Goal: Task Accomplishment & Management: Manage account settings

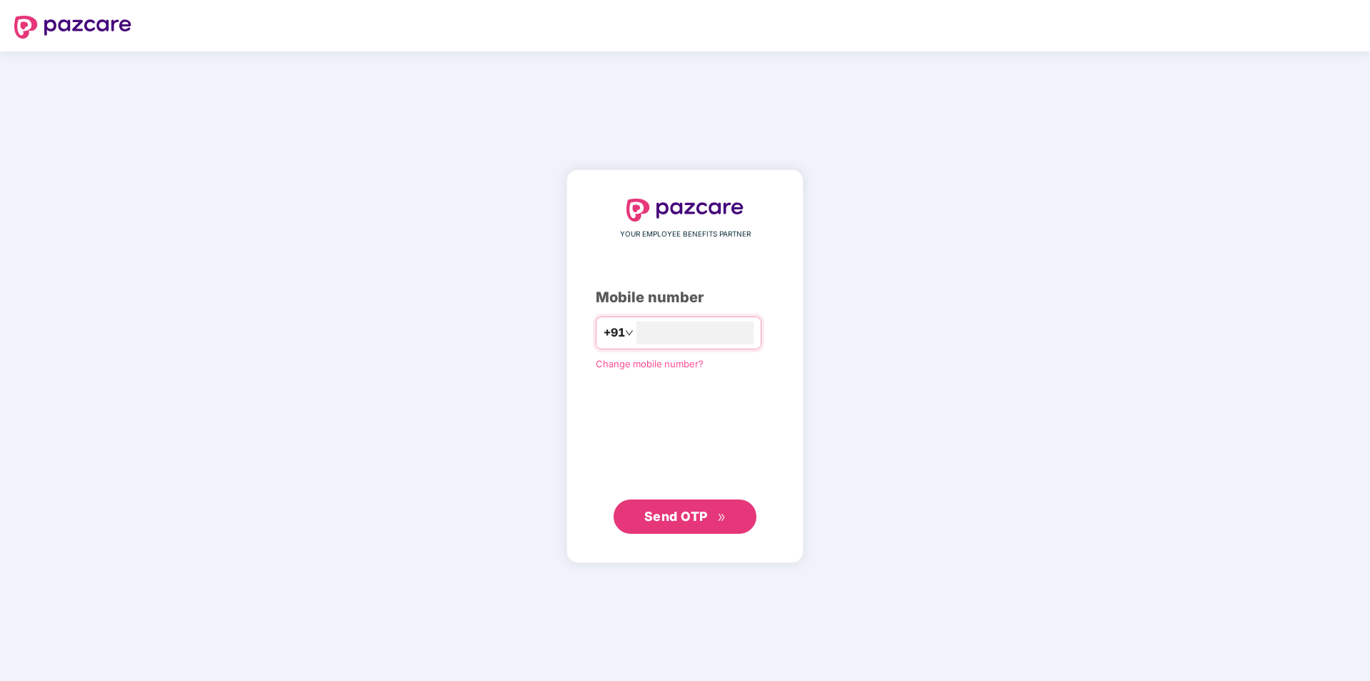
type input "**********"
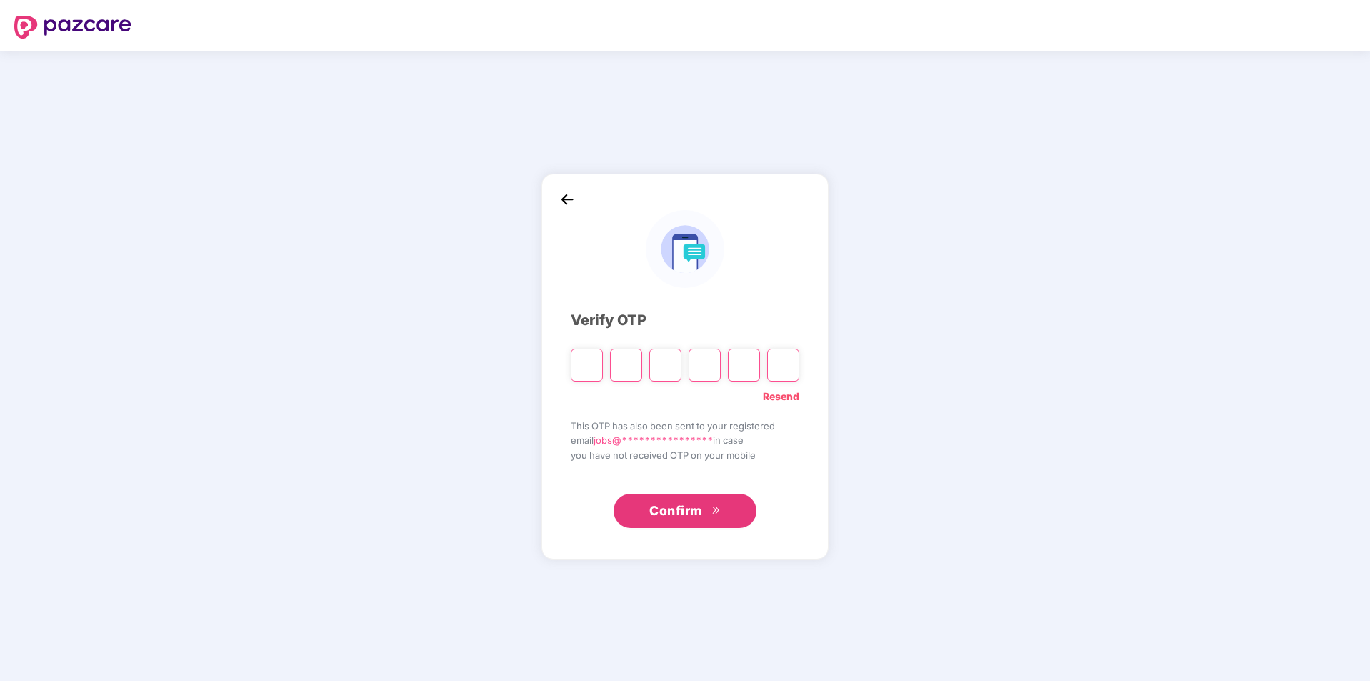
type input "*"
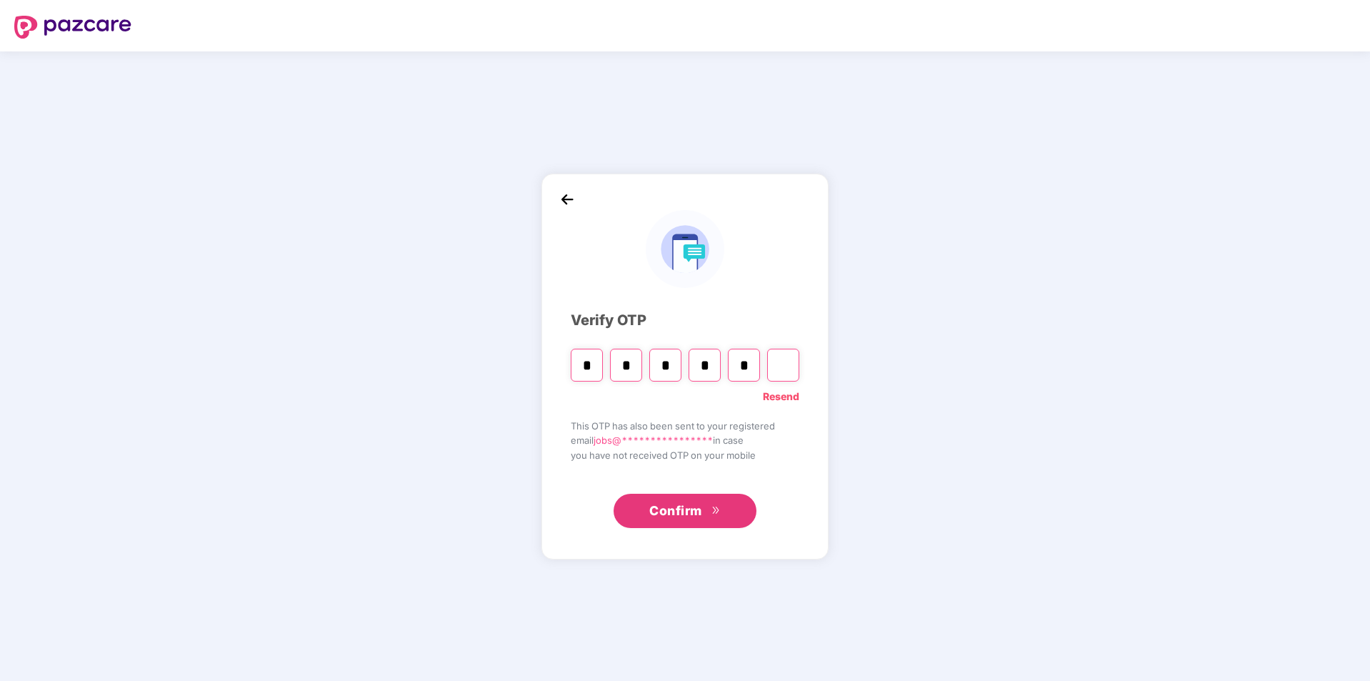
type input "*"
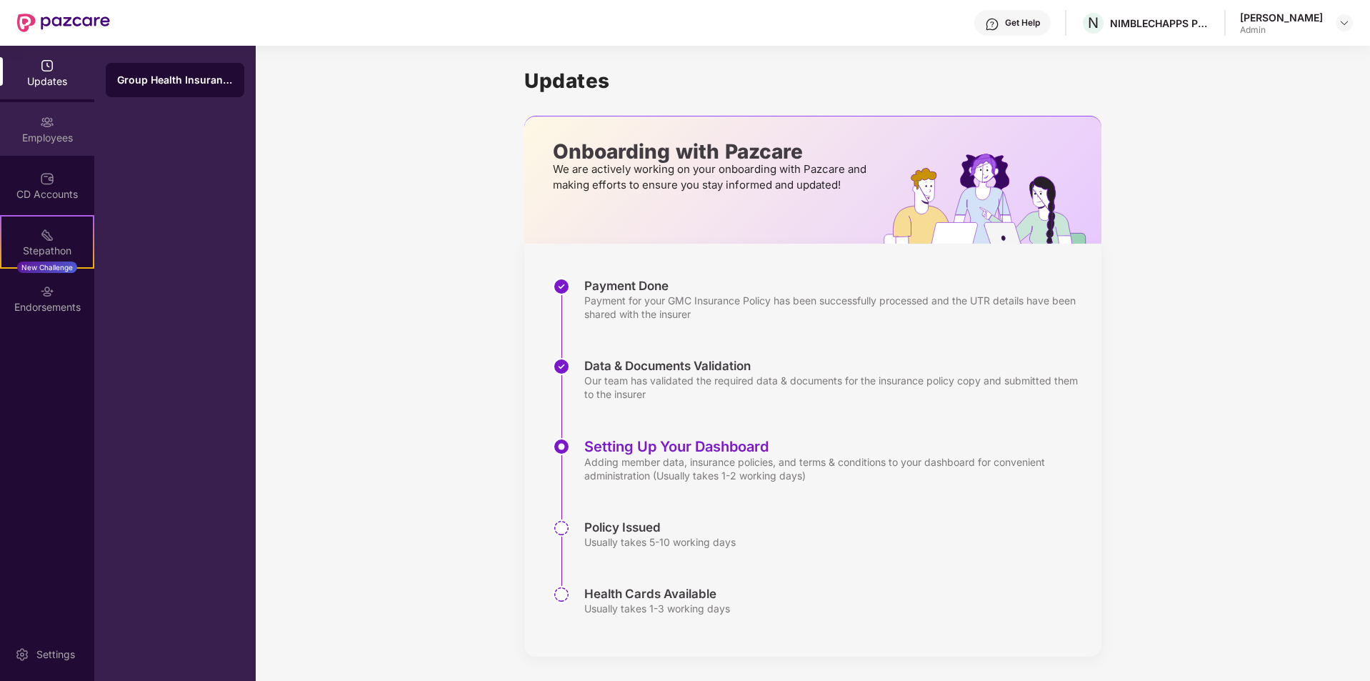
click at [70, 129] on div "Employees" at bounding box center [47, 129] width 94 height 54
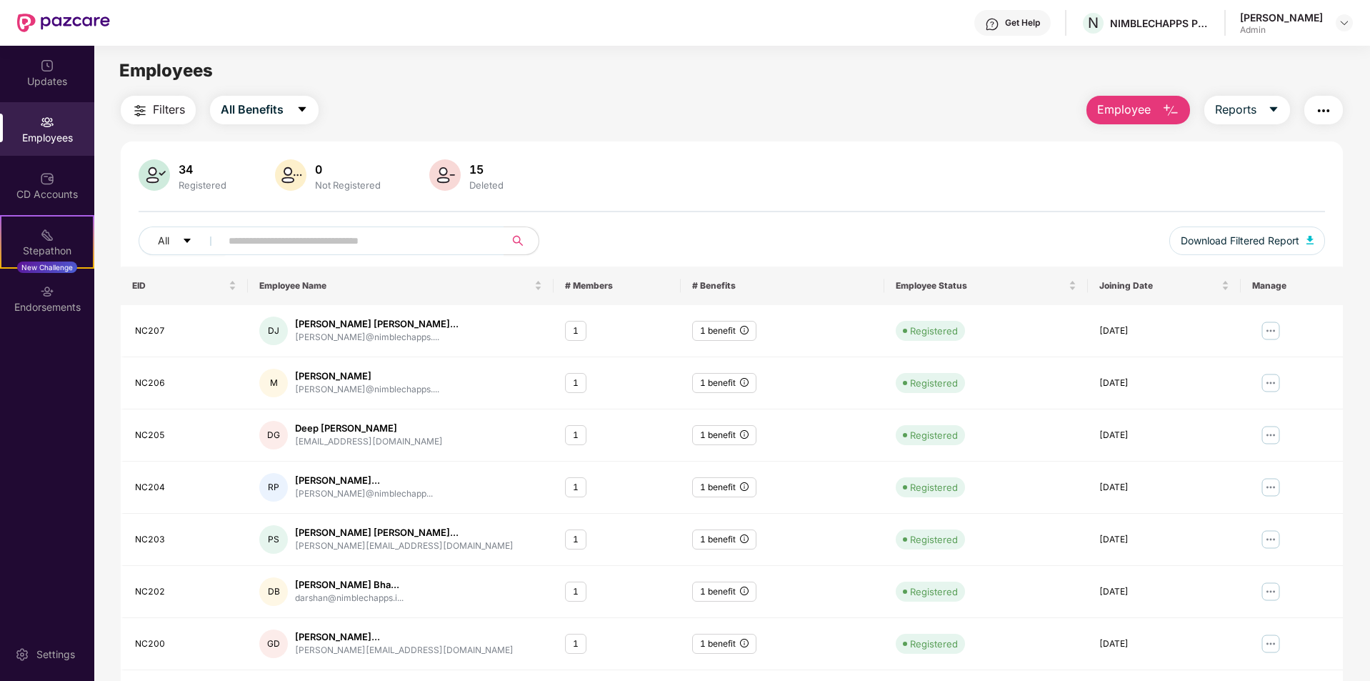
click at [1121, 112] on span "Employee" at bounding box center [1124, 110] width 54 height 18
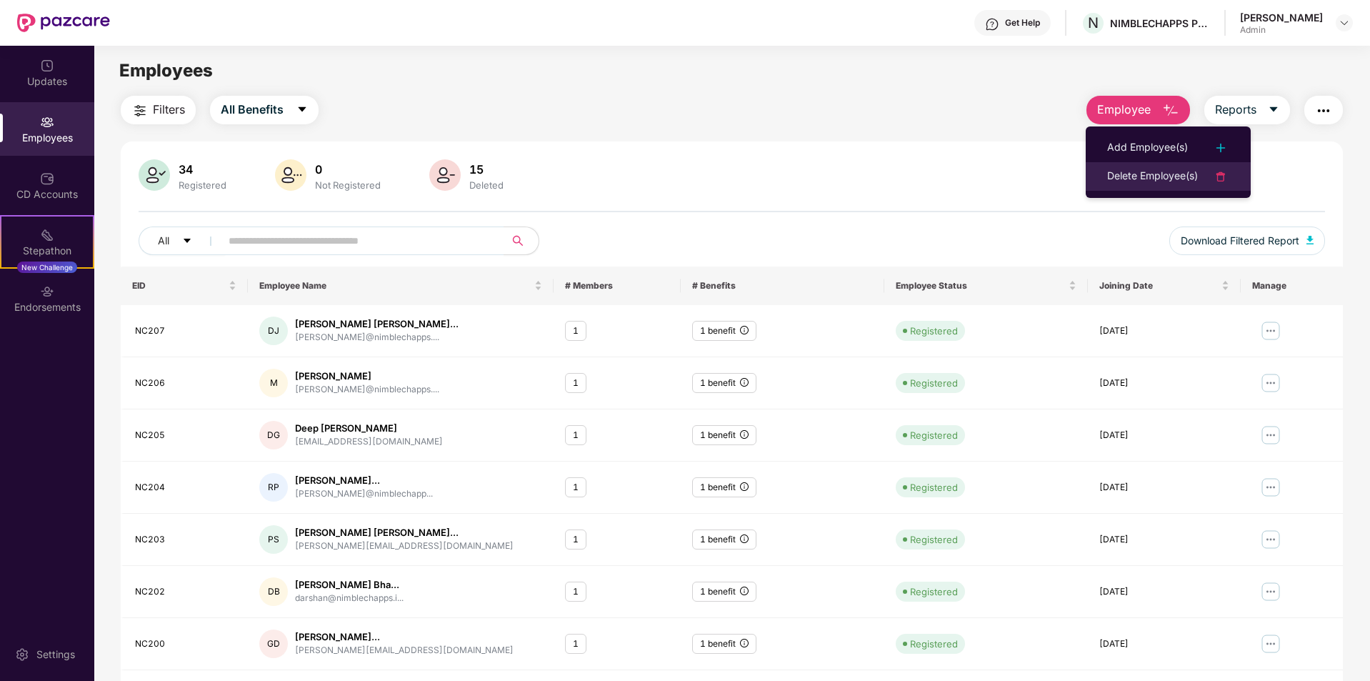
click at [1153, 174] on div "Delete Employee(s)" at bounding box center [1152, 176] width 91 height 17
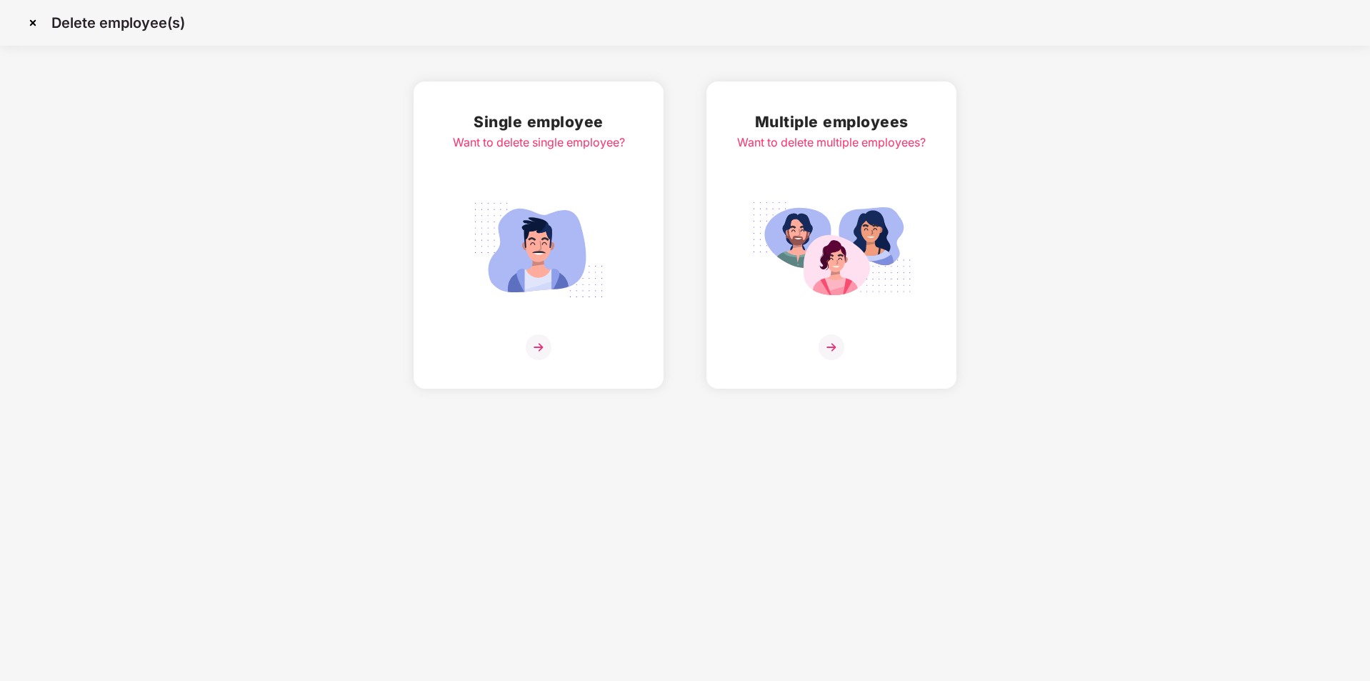
click at [543, 345] on img at bounding box center [539, 347] width 26 height 26
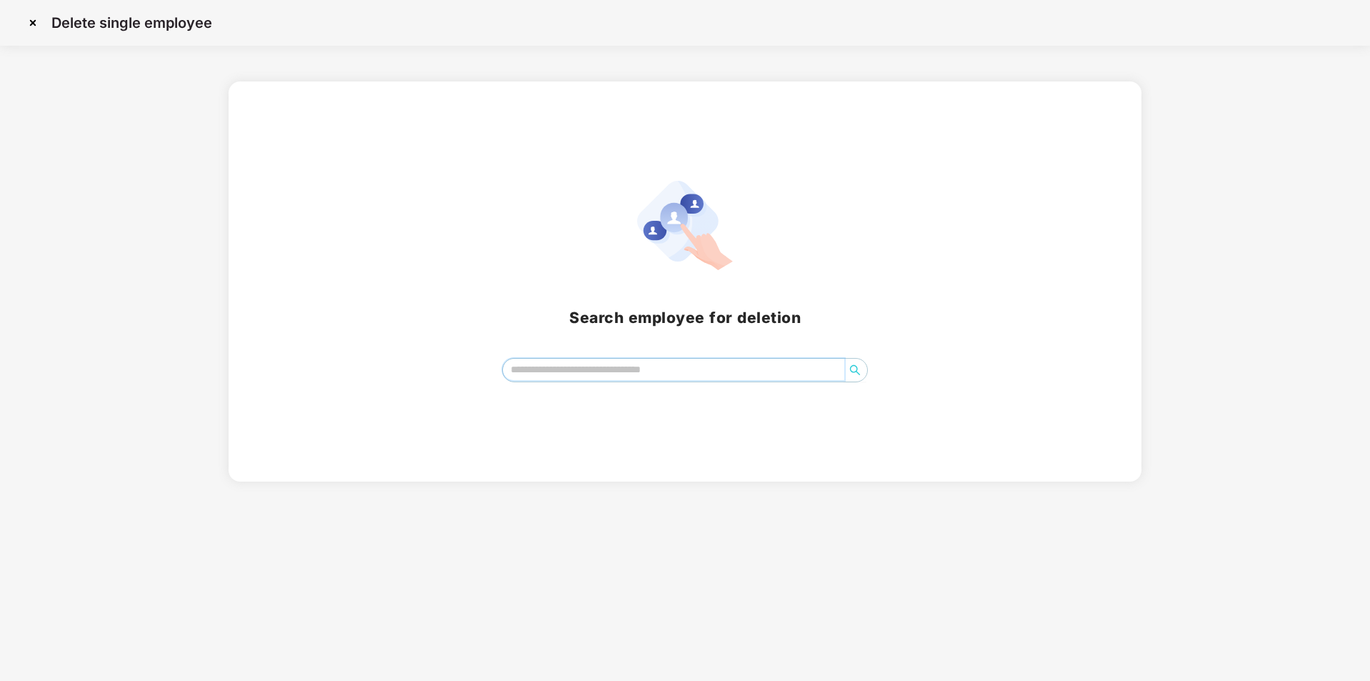
click at [571, 365] on input "search" at bounding box center [674, 369] width 342 height 21
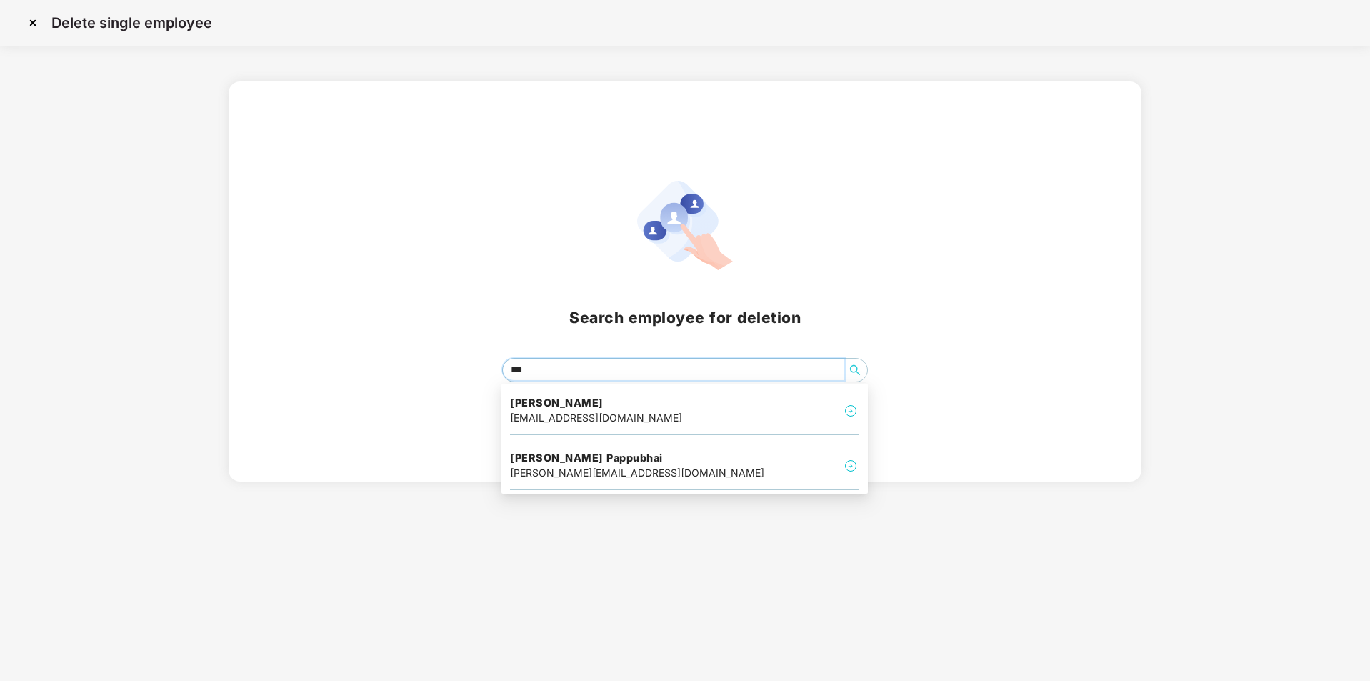
type input "****"
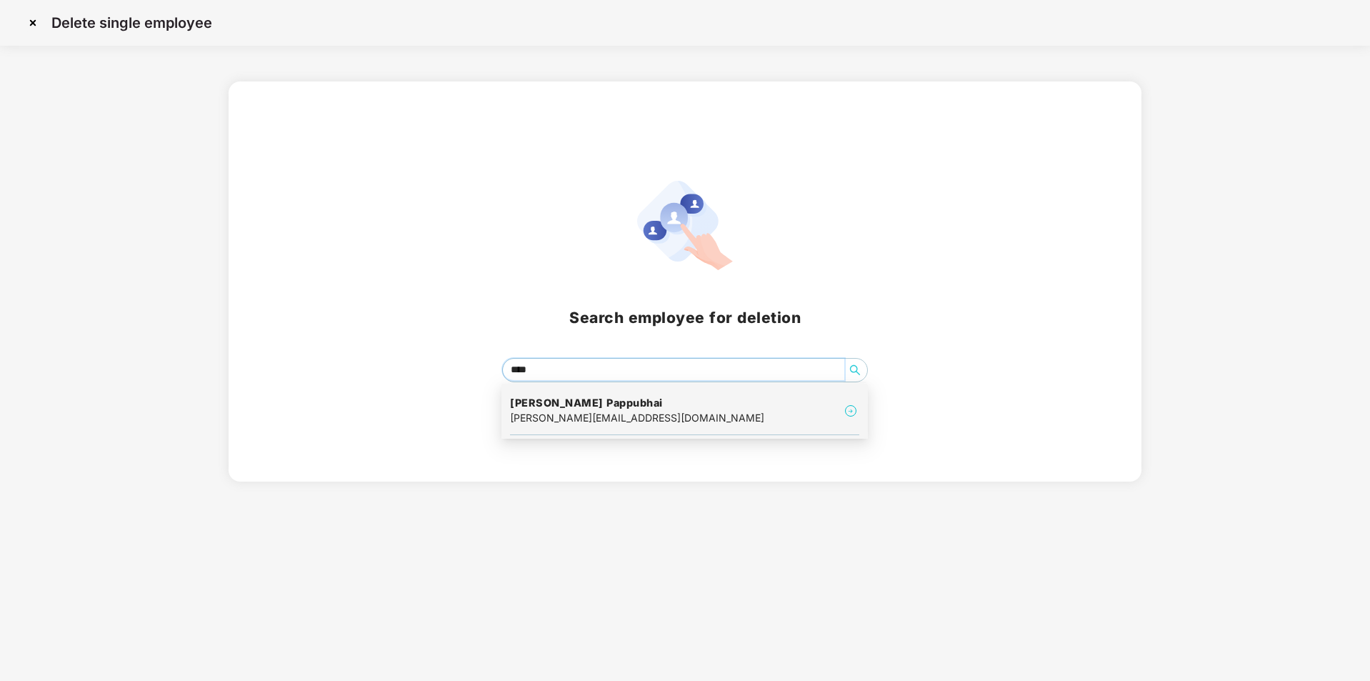
click at [582, 397] on h4 "[PERSON_NAME] Pappubhai" at bounding box center [637, 403] width 254 height 14
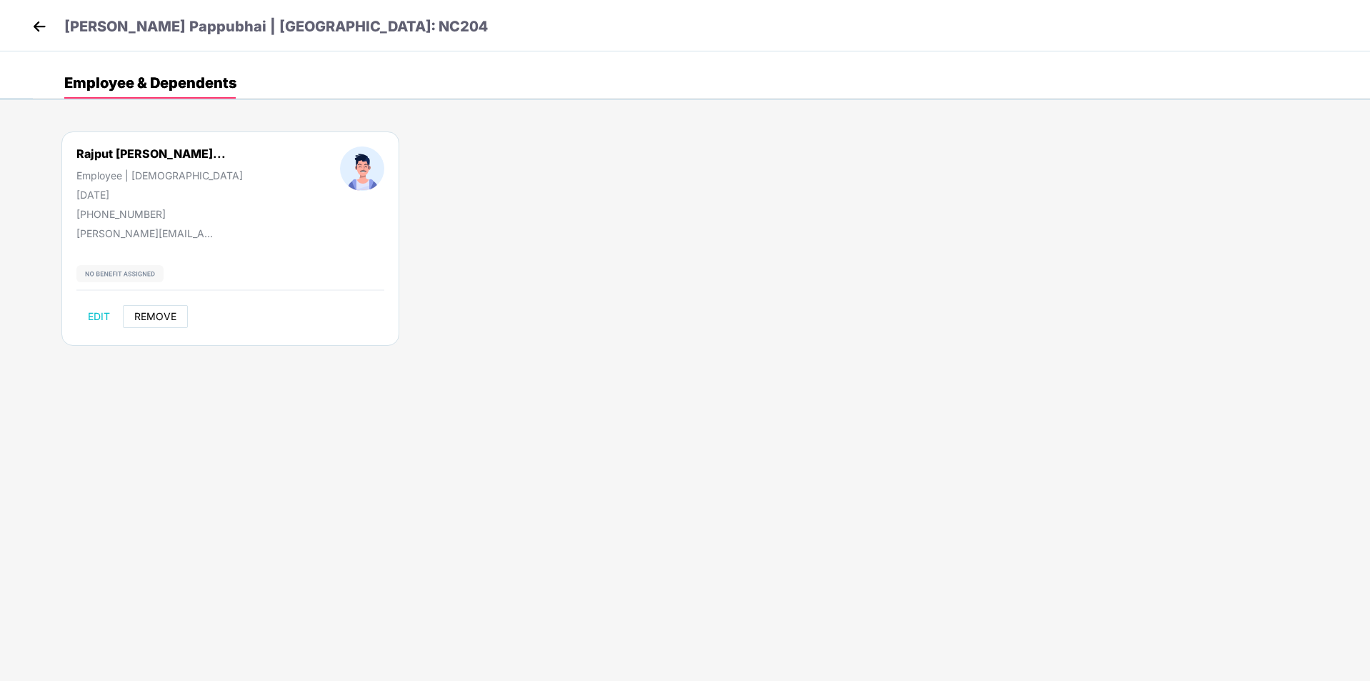
click at [154, 320] on span "REMOVE" at bounding box center [155, 316] width 42 height 11
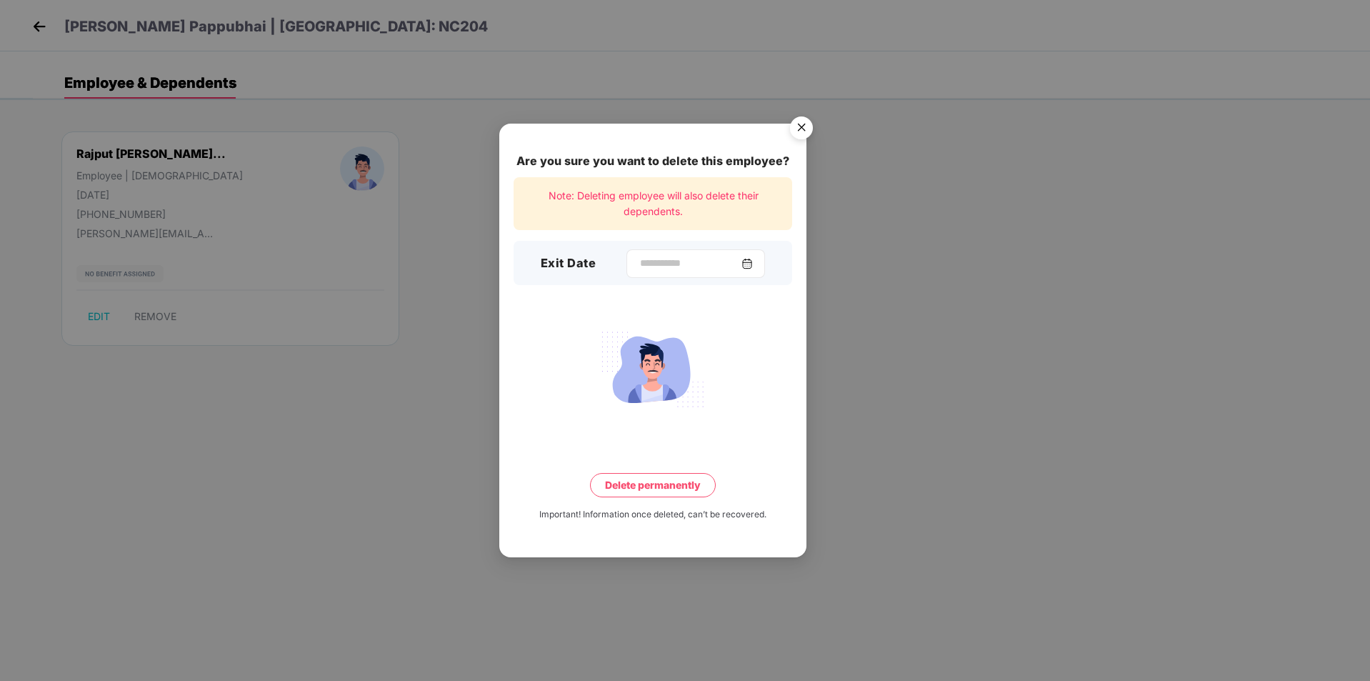
click at [626, 270] on div at bounding box center [695, 263] width 139 height 29
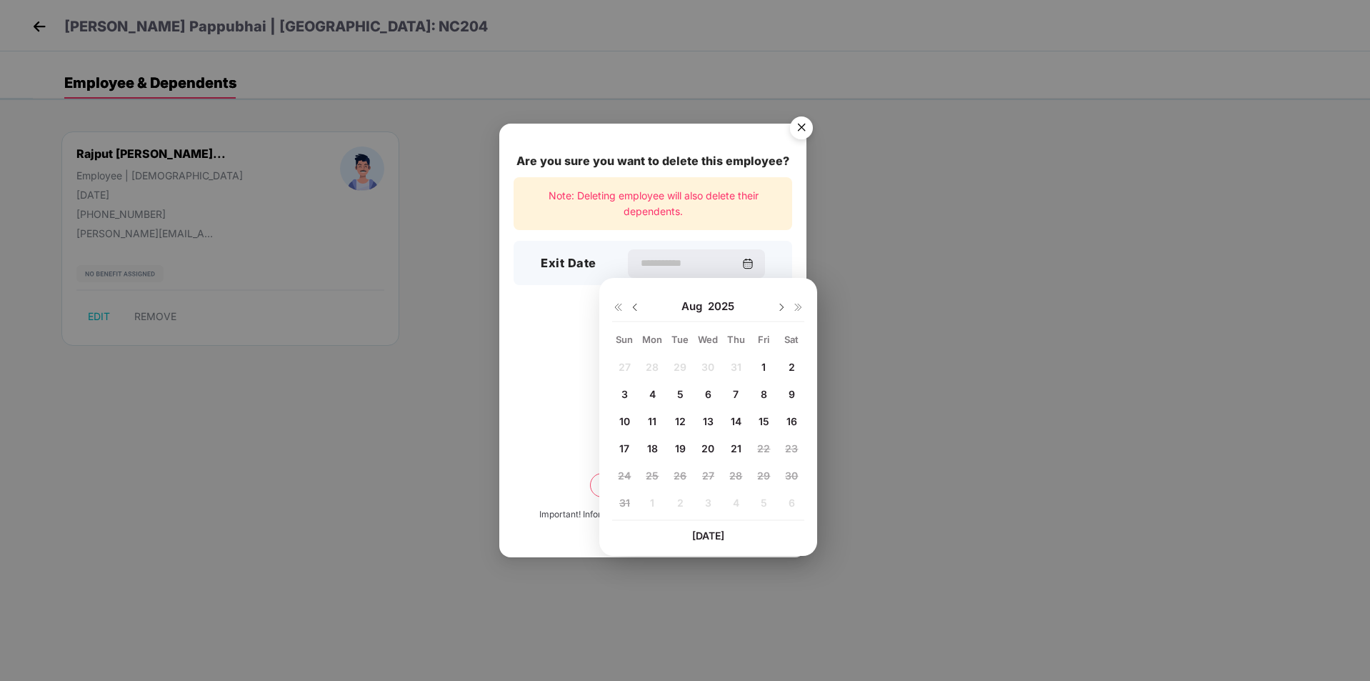
click at [710, 449] on span "20" at bounding box center [707, 448] width 13 height 12
type input "**********"
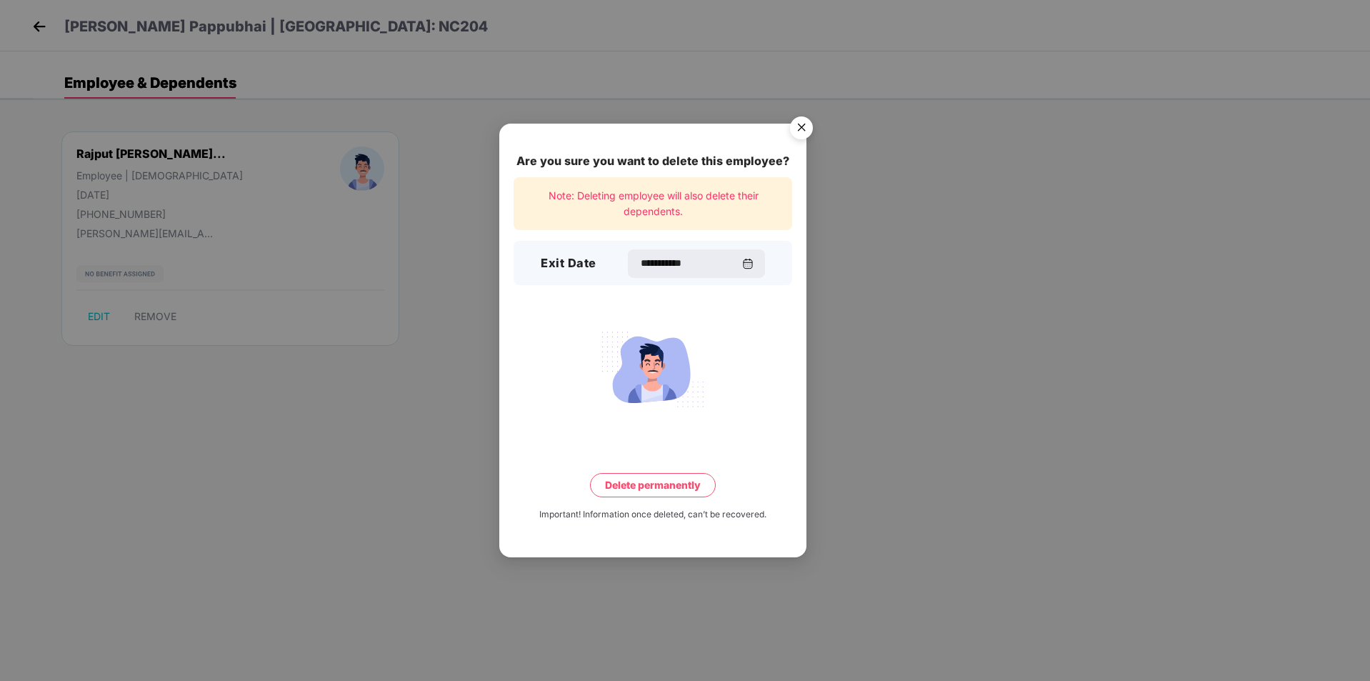
click at [641, 490] on button "Delete permanently" at bounding box center [653, 485] width 126 height 24
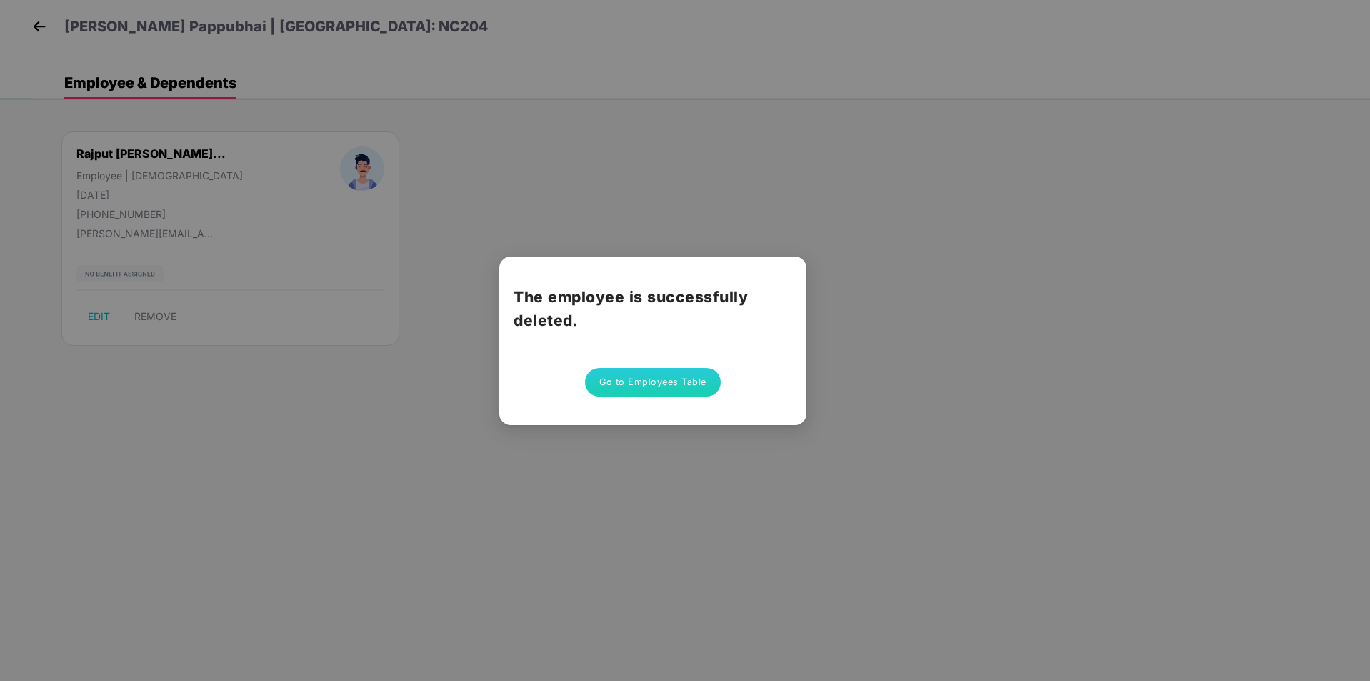
click at [616, 376] on button "Go to Employees Table" at bounding box center [653, 382] width 136 height 29
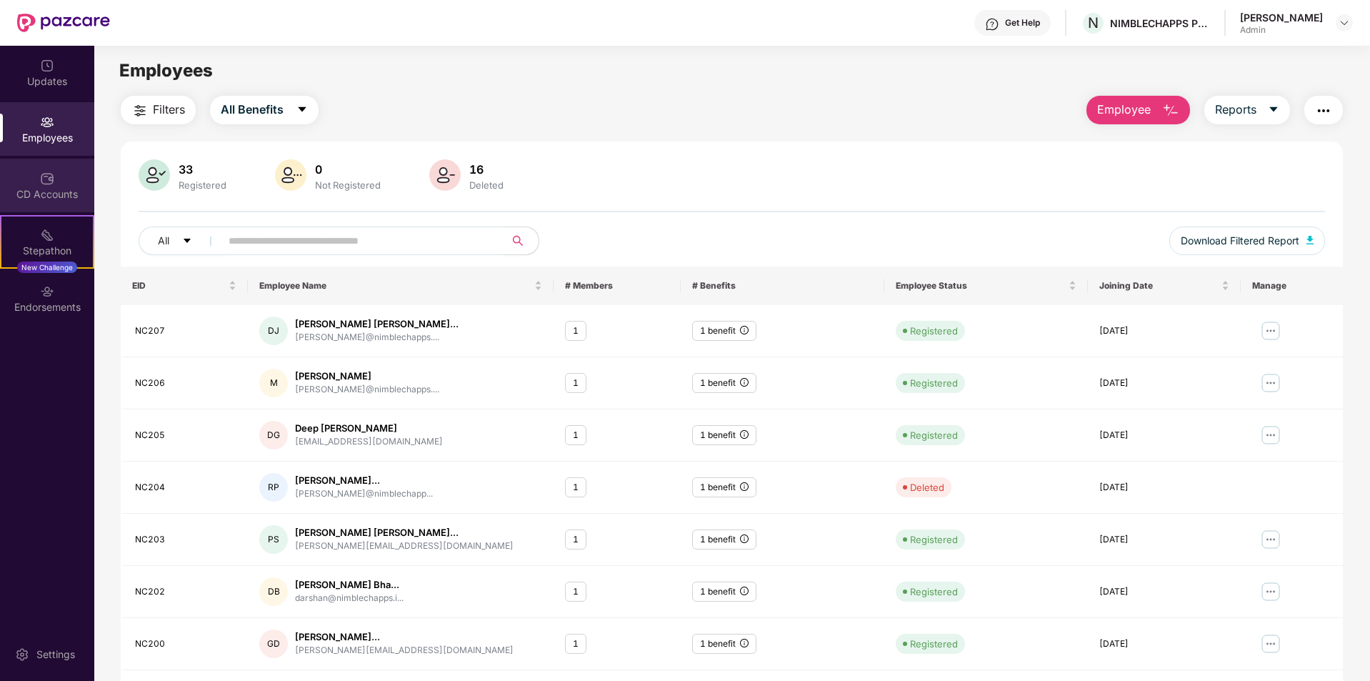
click at [31, 191] on div "CD Accounts" at bounding box center [47, 194] width 94 height 14
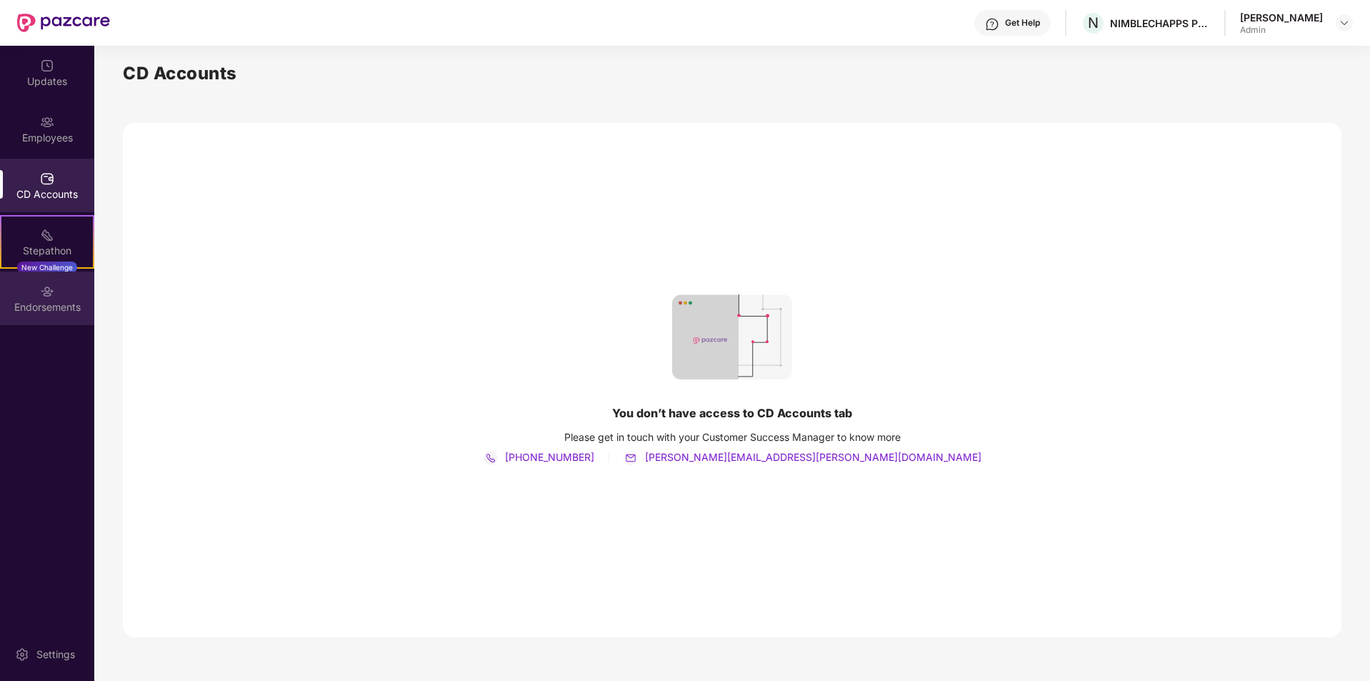
click at [39, 291] on div "Endorsements" at bounding box center [47, 298] width 94 height 54
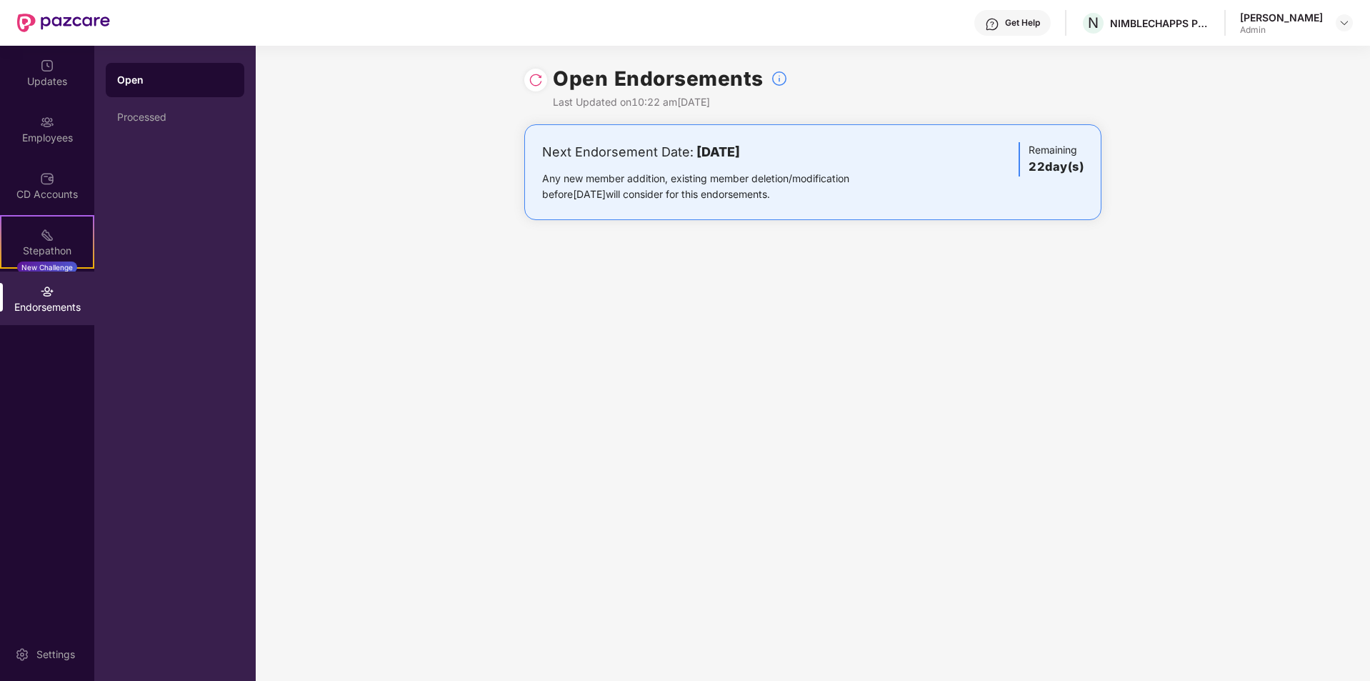
click at [538, 78] on img at bounding box center [536, 80] width 14 height 14
click at [48, 145] on div "Employees" at bounding box center [47, 129] width 94 height 54
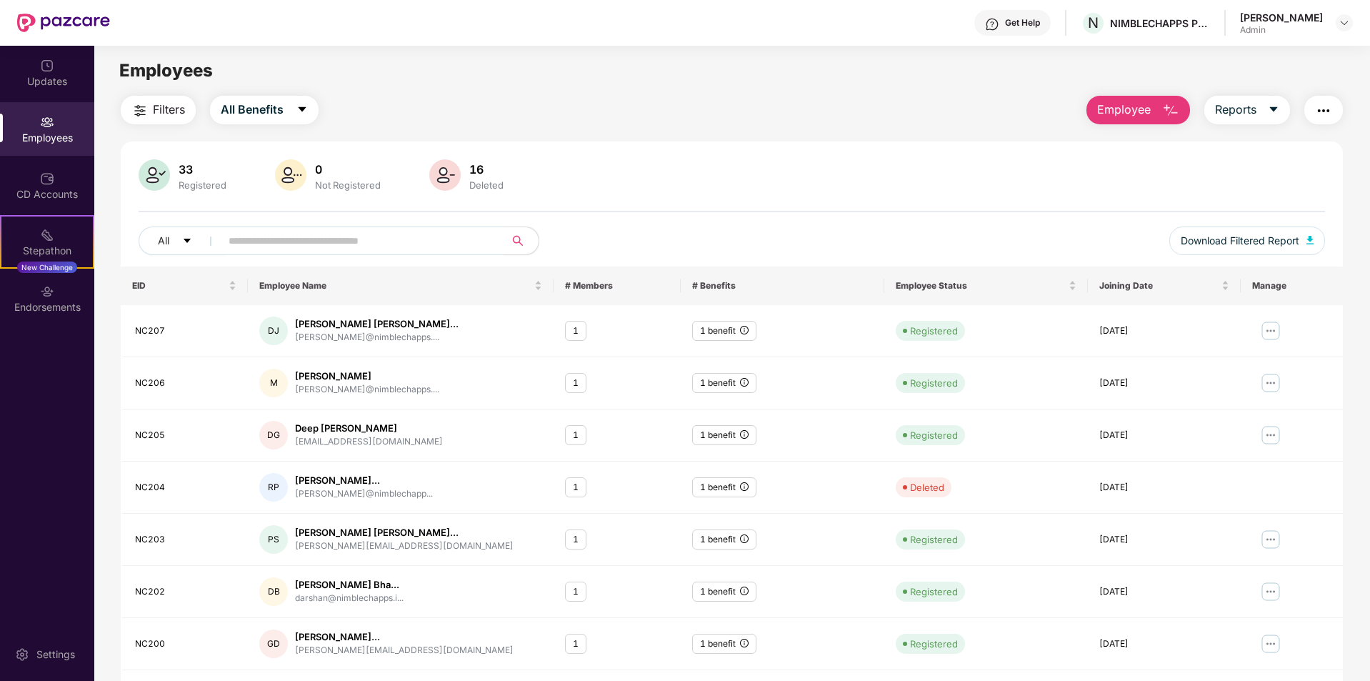
click at [171, 117] on span "Filters" at bounding box center [169, 110] width 32 height 18
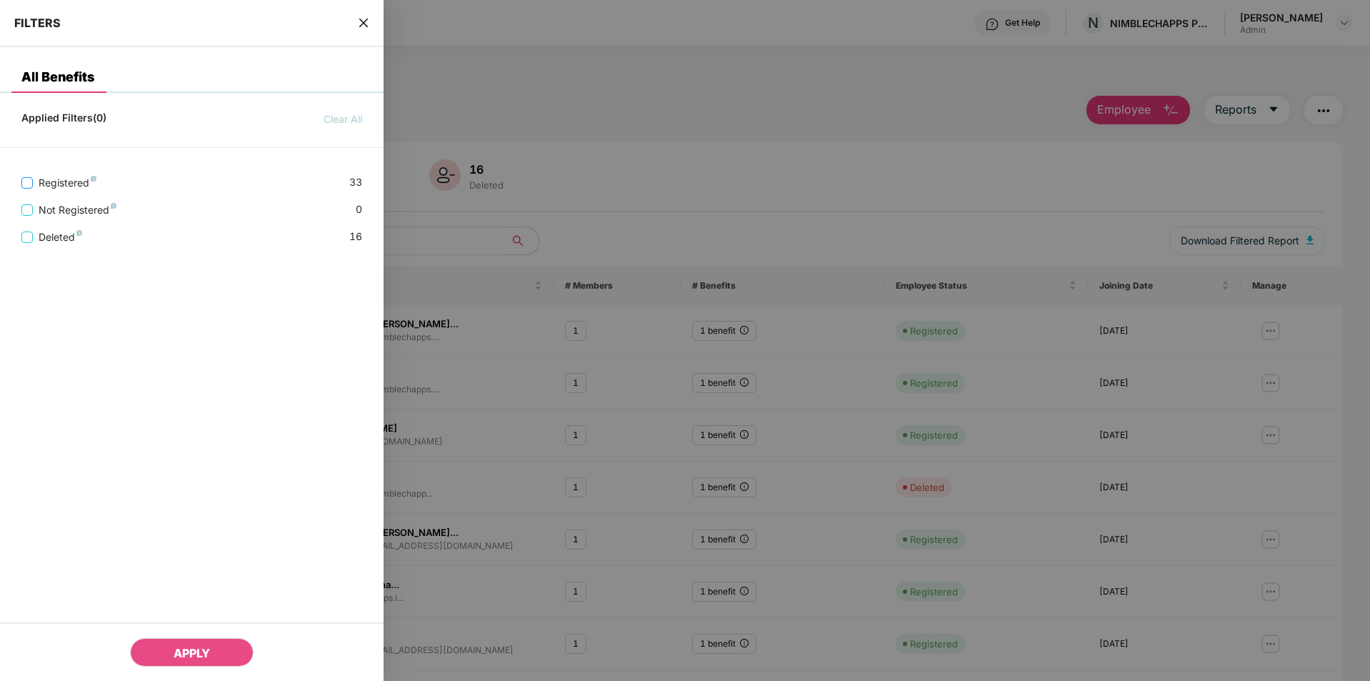
click at [64, 185] on span "Registered" at bounding box center [67, 183] width 69 height 16
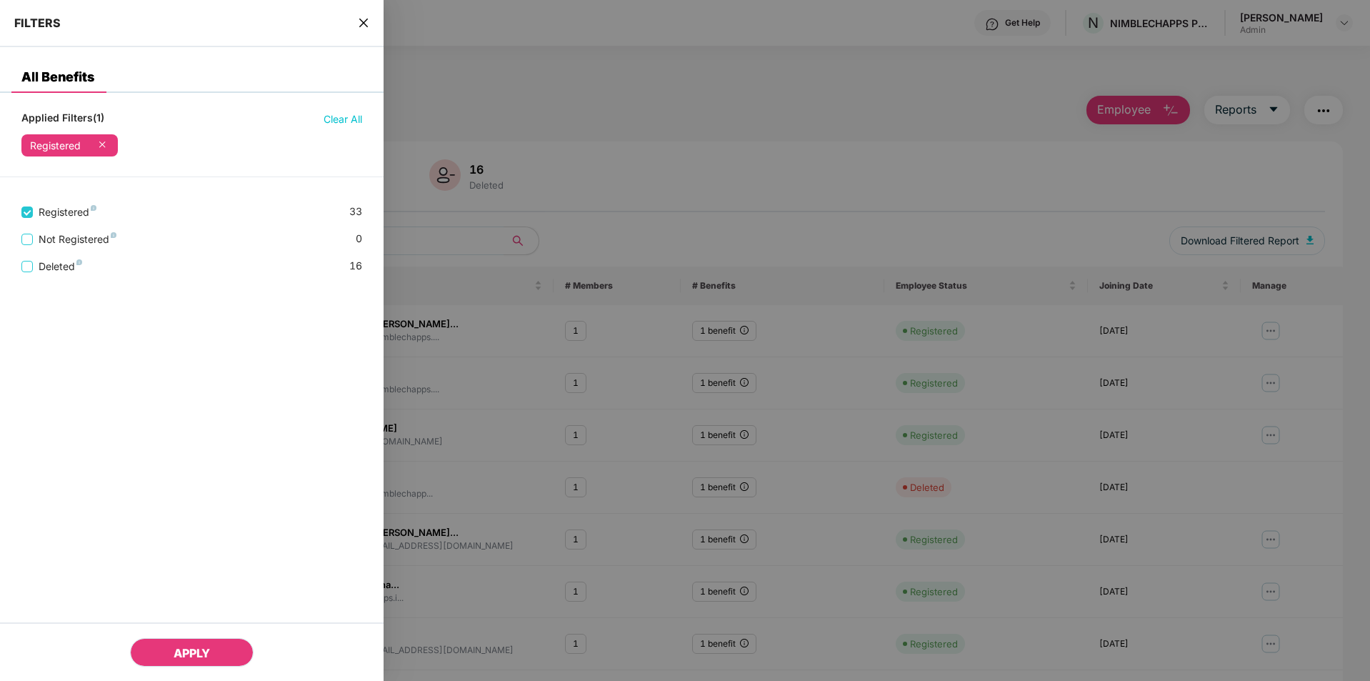
click at [199, 652] on span "APPLY" at bounding box center [192, 653] width 36 height 14
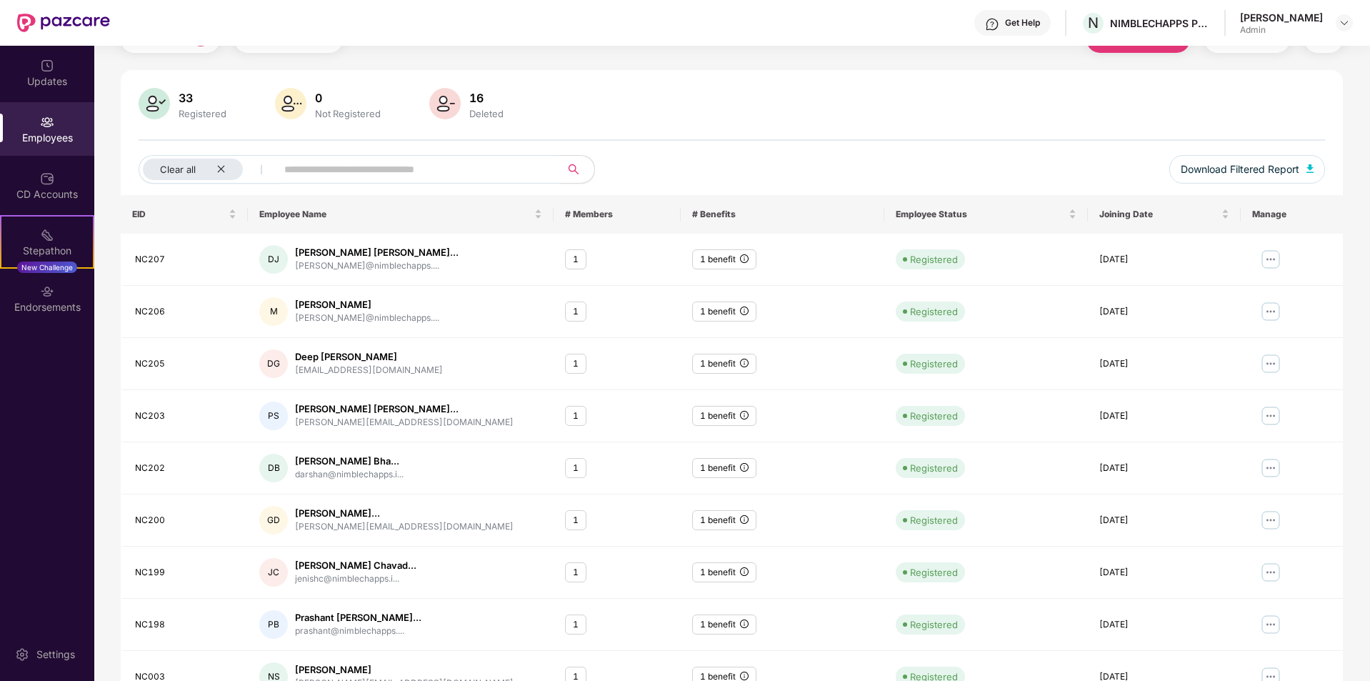
scroll to position [197, 0]
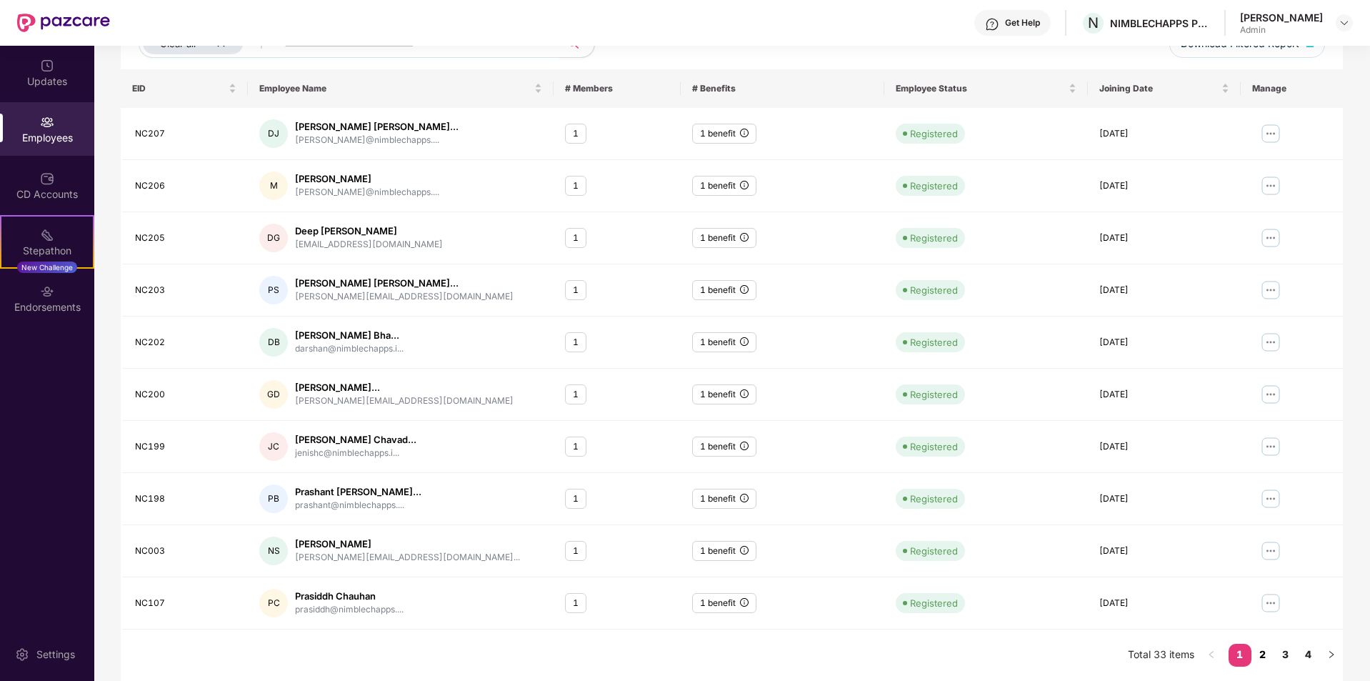
click at [1257, 651] on link "2" at bounding box center [1262, 654] width 23 height 21
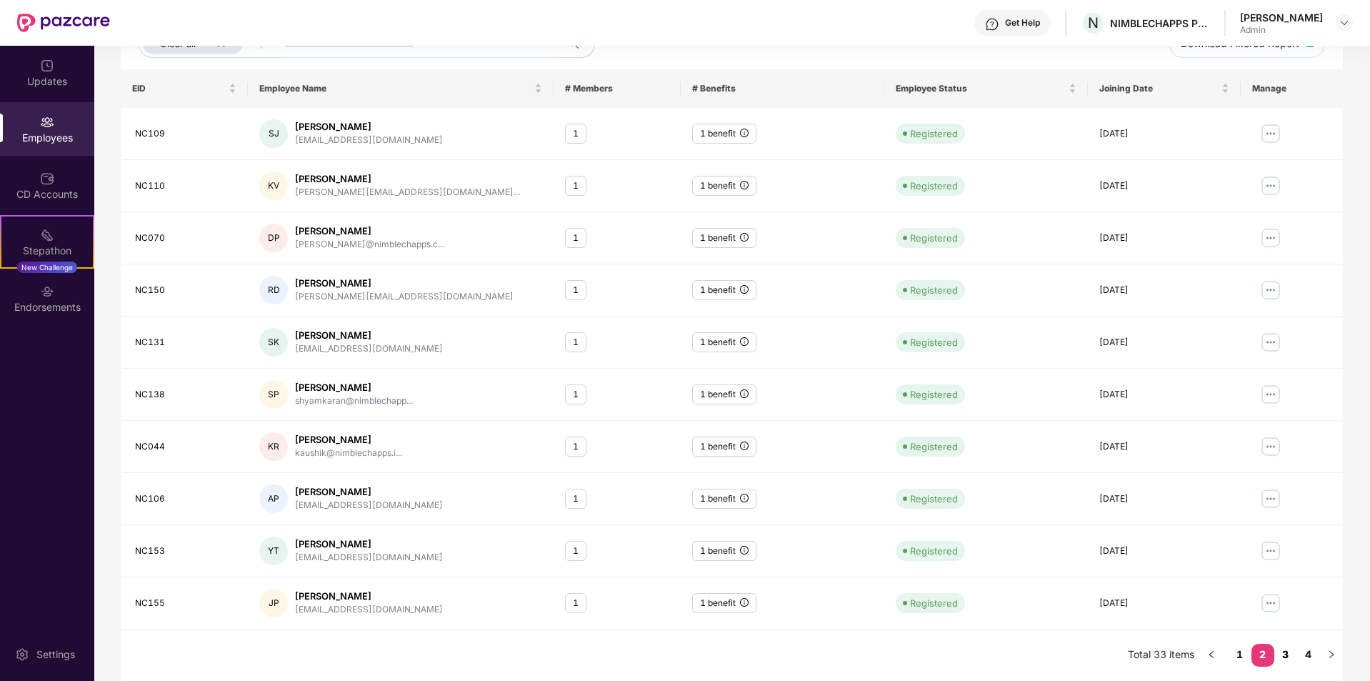
click at [1289, 654] on link "3" at bounding box center [1285, 654] width 23 height 21
click at [1304, 655] on link "4" at bounding box center [1308, 654] width 23 height 21
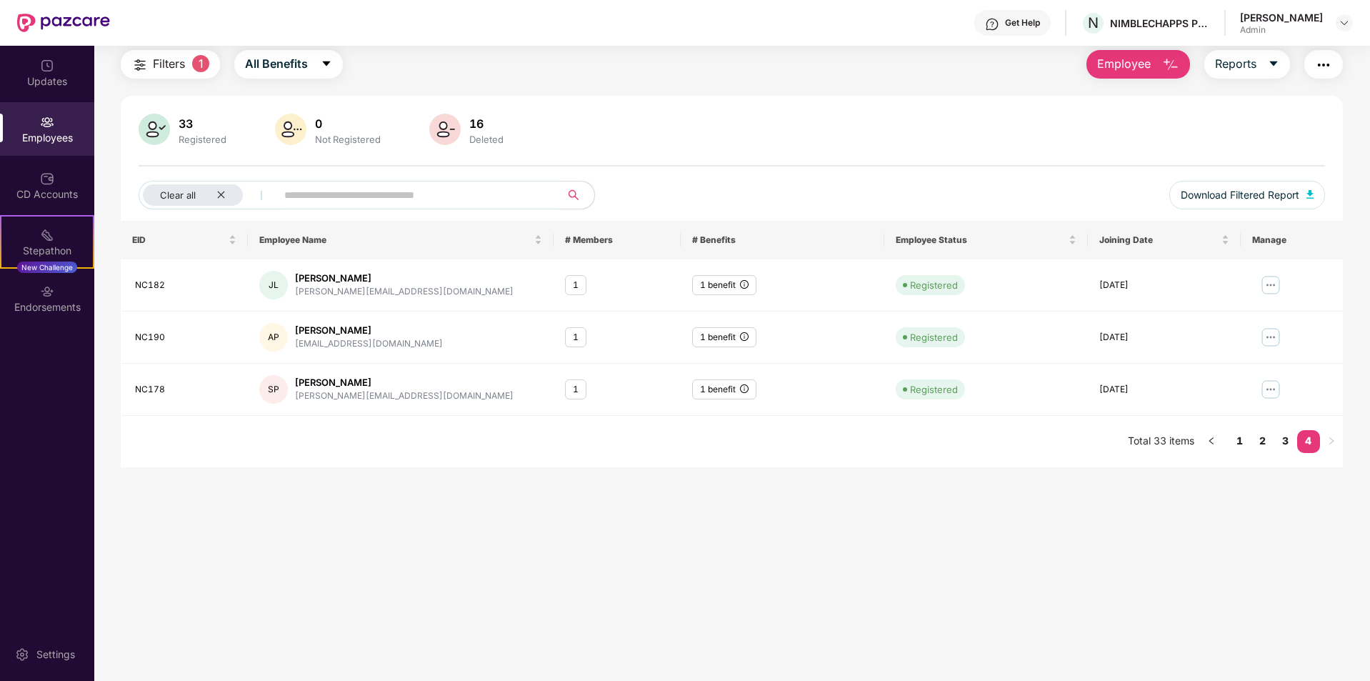
scroll to position [46, 0]
click at [67, 59] on div "Updates" at bounding box center [47, 73] width 94 height 54
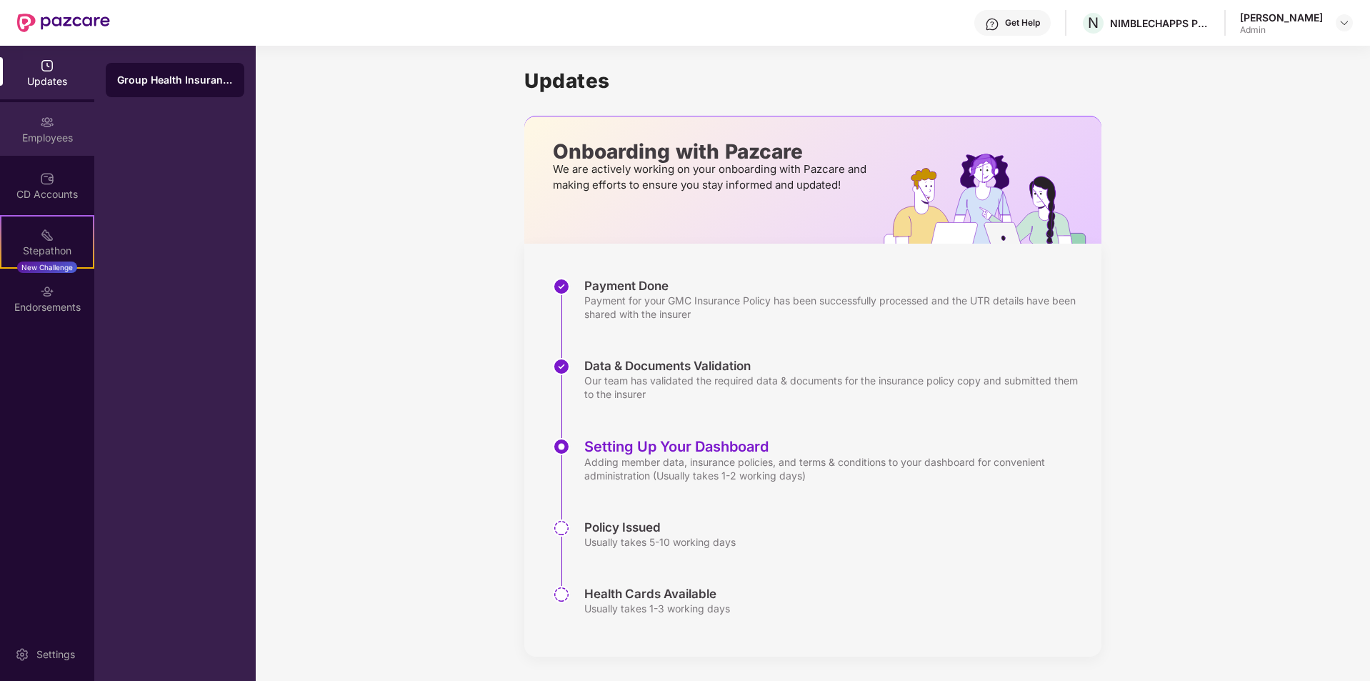
click at [52, 134] on div "Employees" at bounding box center [47, 138] width 94 height 14
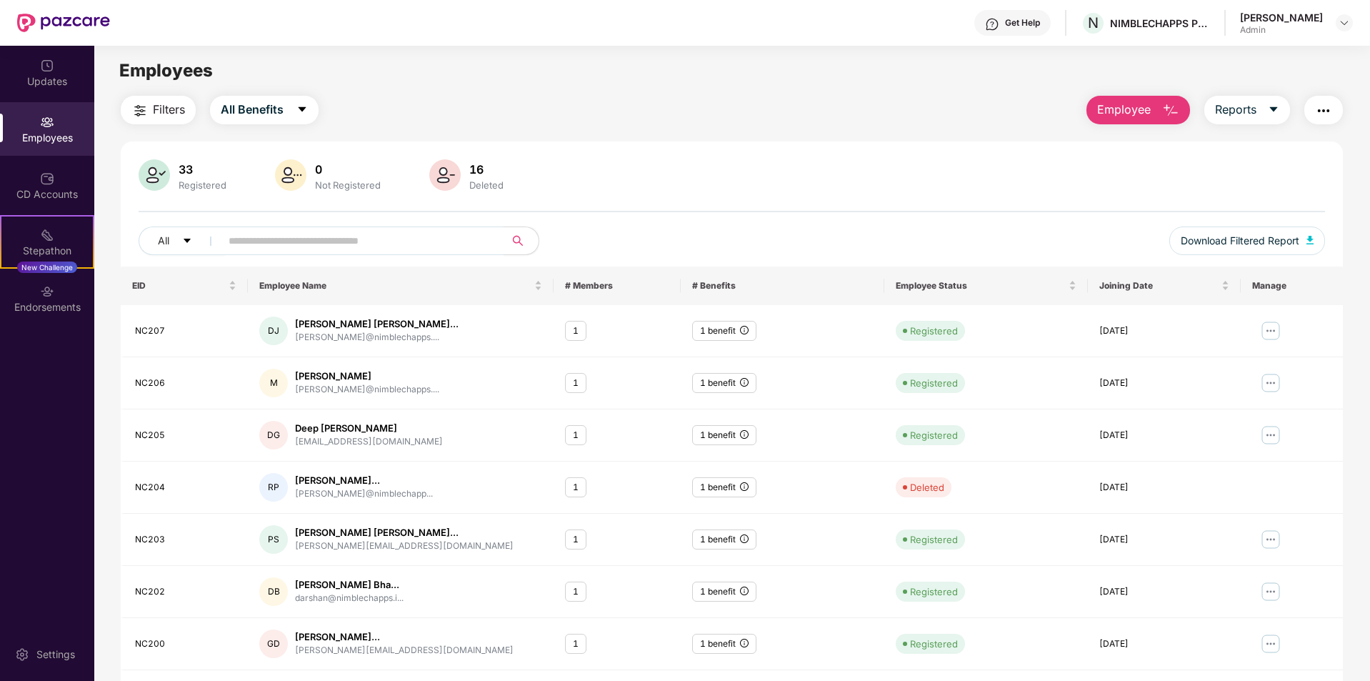
click at [483, 173] on div "16" at bounding box center [486, 169] width 40 height 14
